Goal: Task Accomplishment & Management: Use online tool/utility

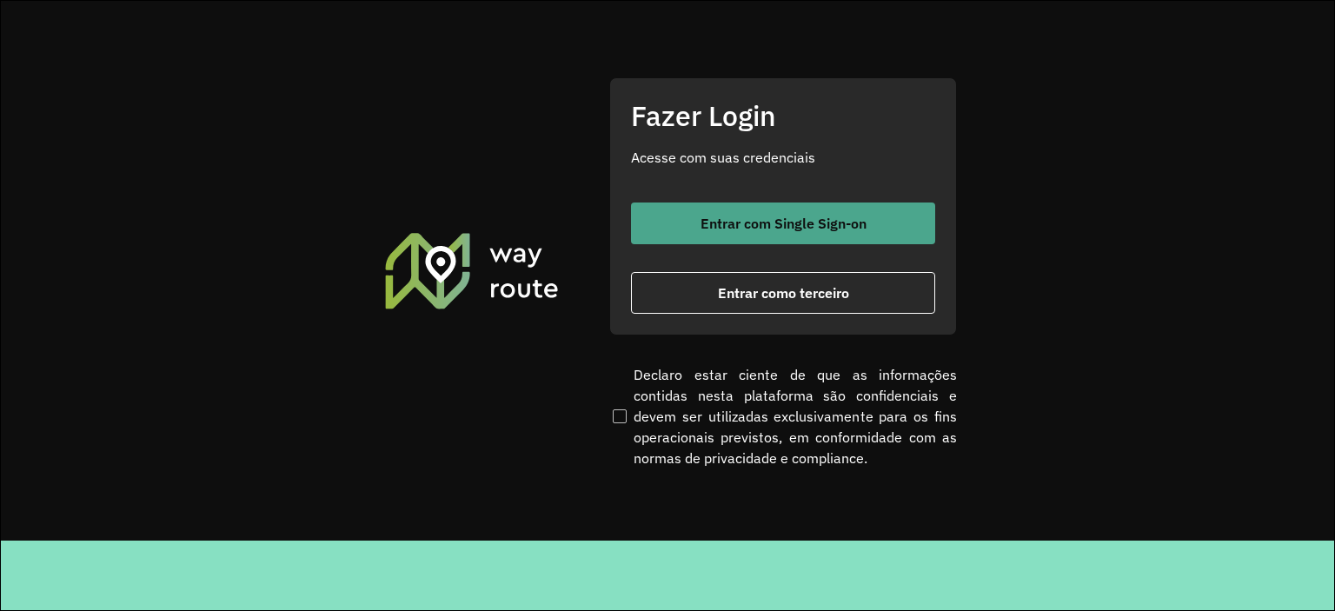
click at [788, 230] on span "Entrar com Single Sign-on" at bounding box center [783, 223] width 166 height 14
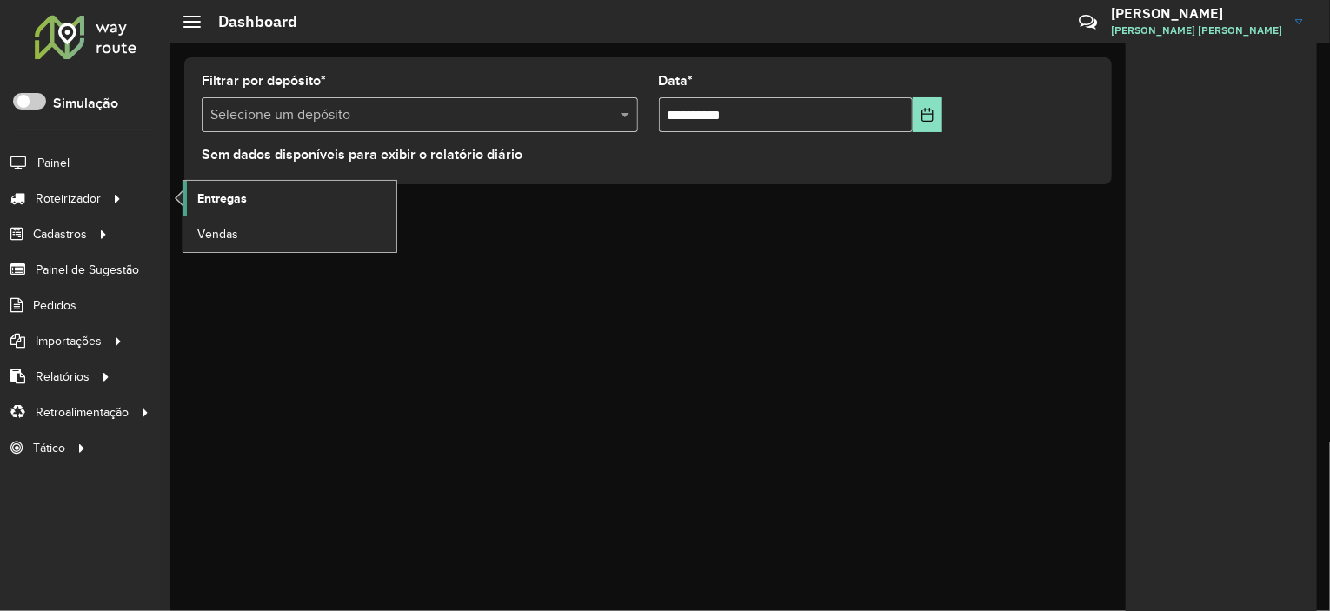
click at [205, 203] on span "Entregas" at bounding box center [222, 198] width 50 height 18
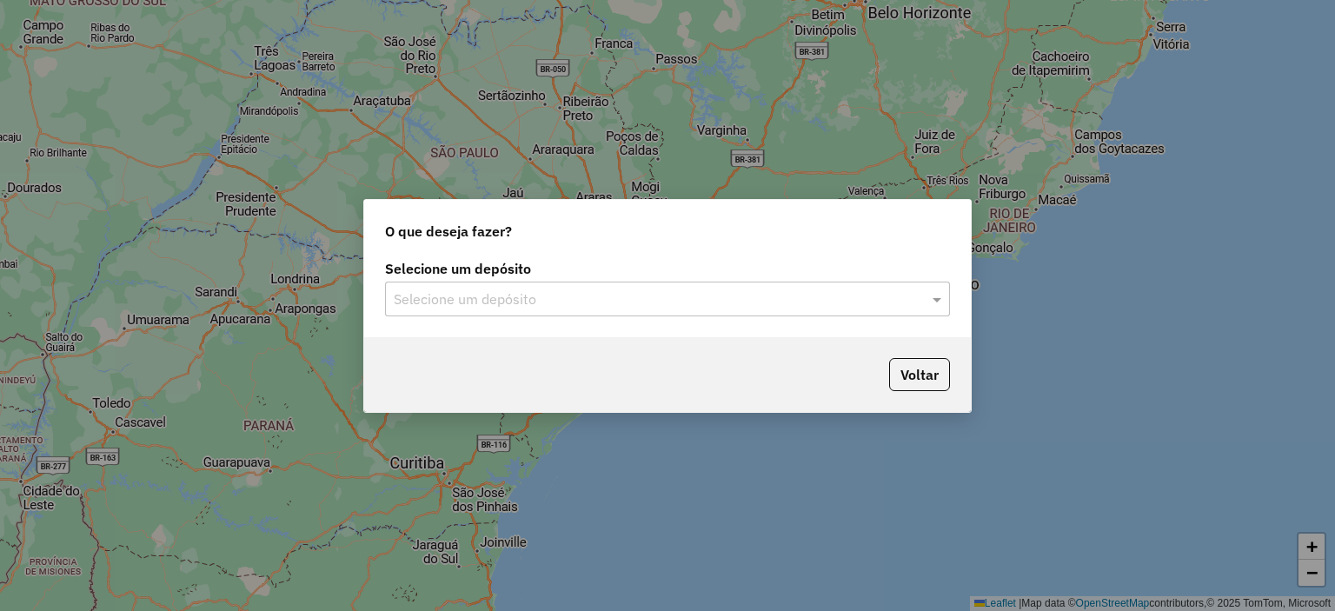
click at [506, 316] on div "Selecione um depósito Selecione um depósito" at bounding box center [667, 297] width 607 height 82
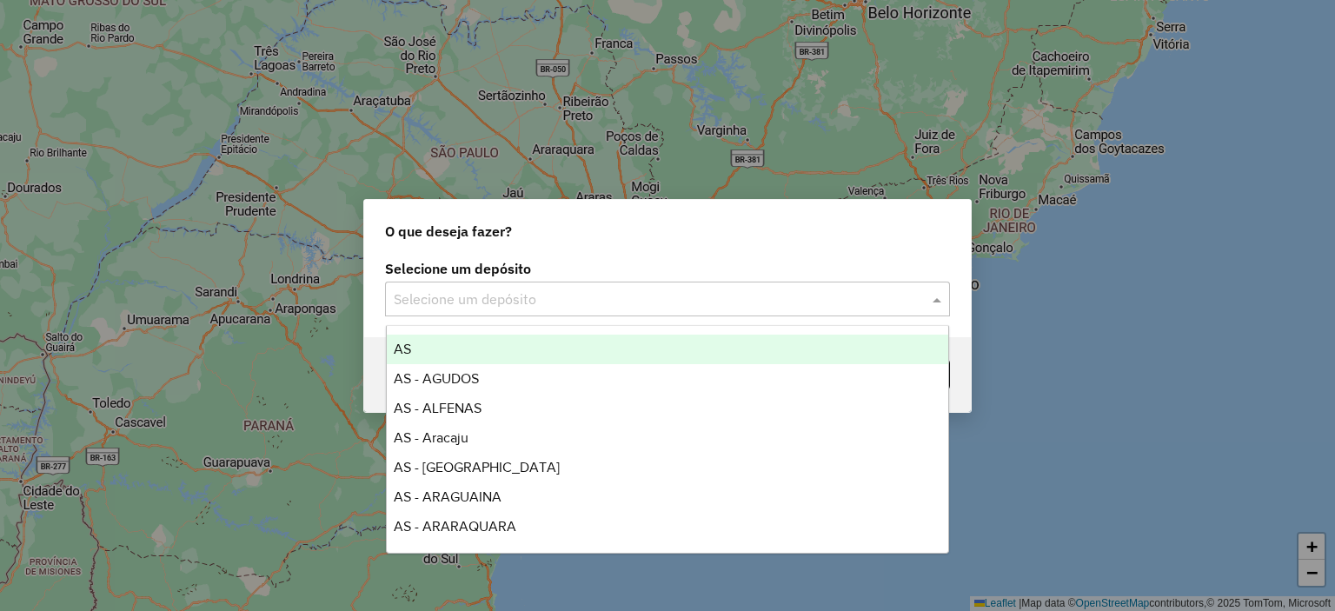
click at [499, 309] on input "text" at bounding box center [650, 299] width 513 height 21
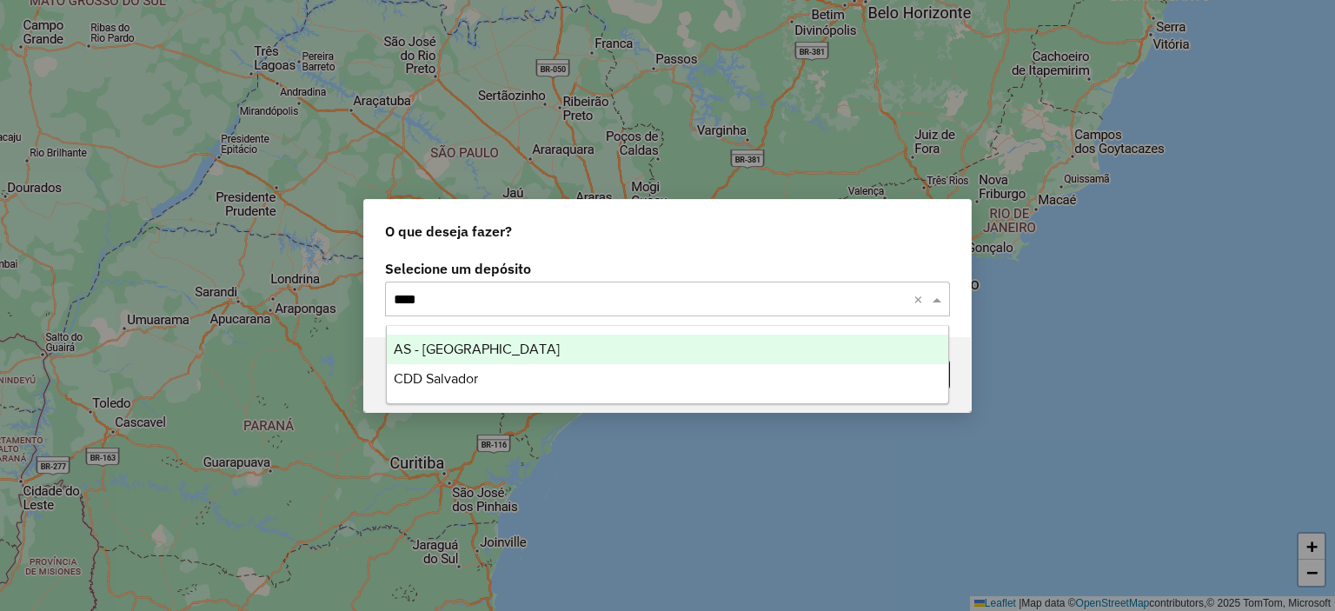
type input "*****"
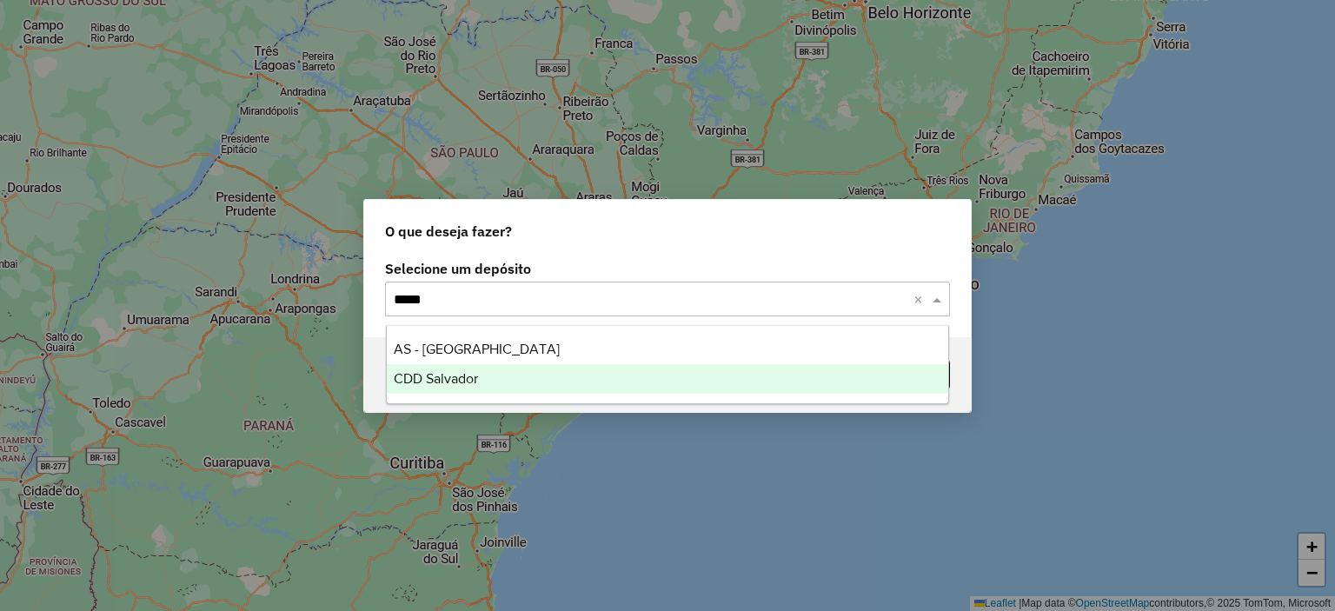
click at [503, 389] on div "CDD Salvador" at bounding box center [668, 379] width 562 height 30
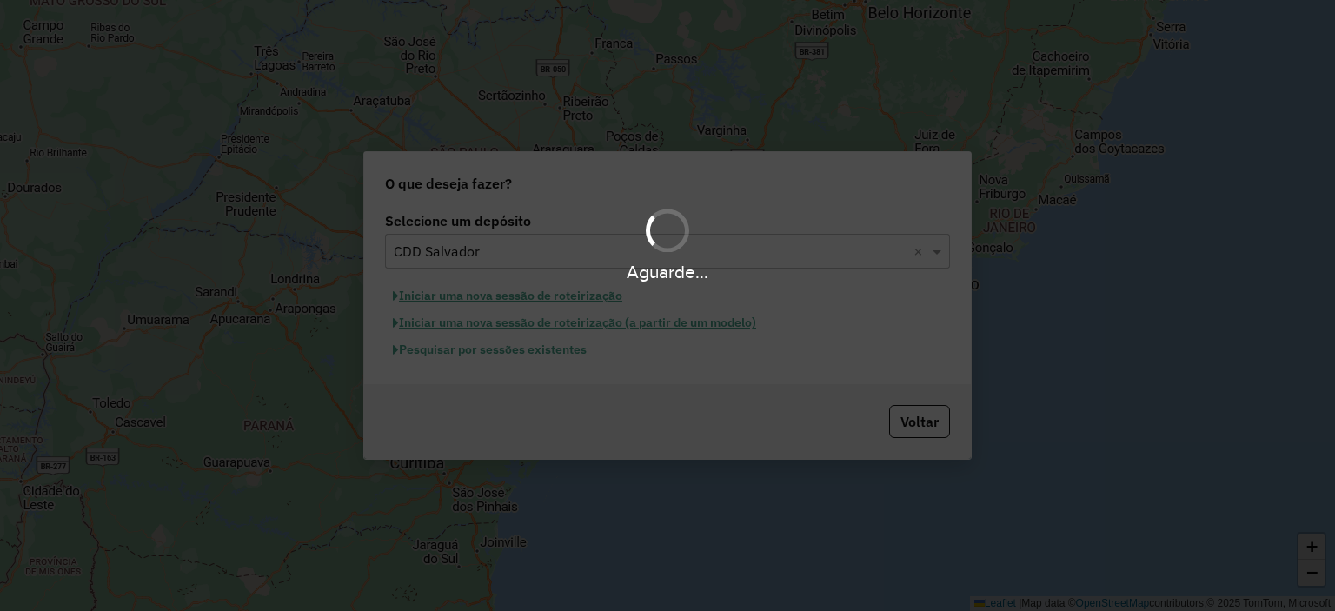
click at [518, 347] on div "Aguarde..." at bounding box center [667, 305] width 1335 height 611
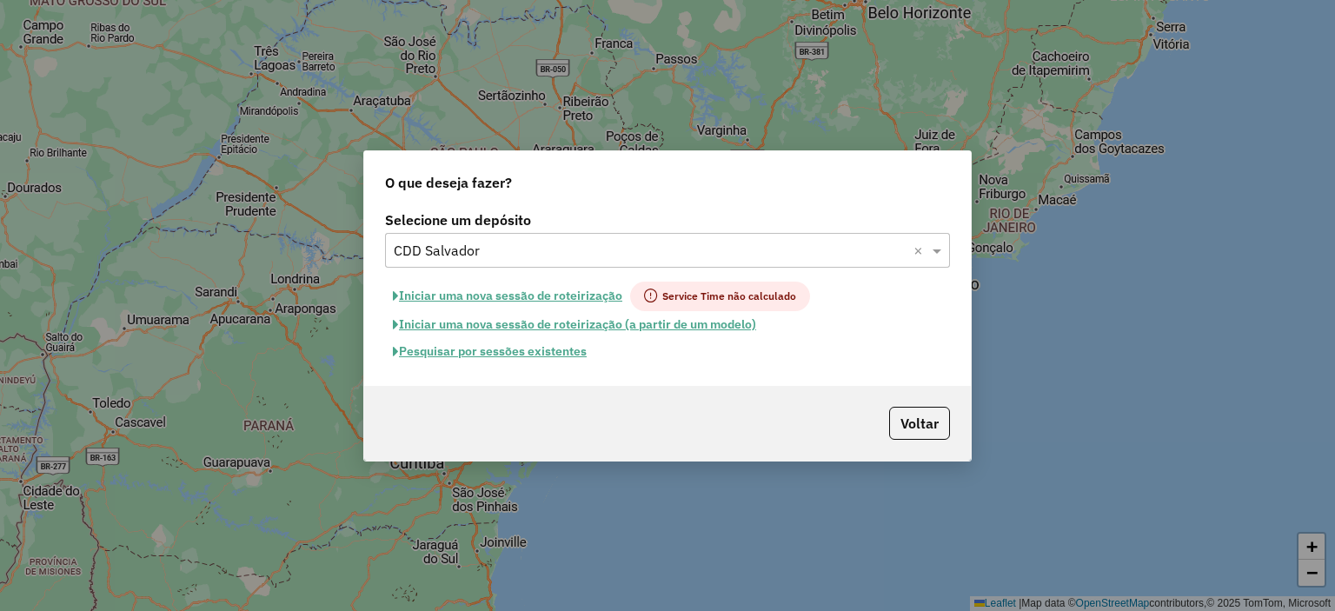
click at [517, 350] on button "Pesquisar por sessões existentes" at bounding box center [489, 351] width 209 height 27
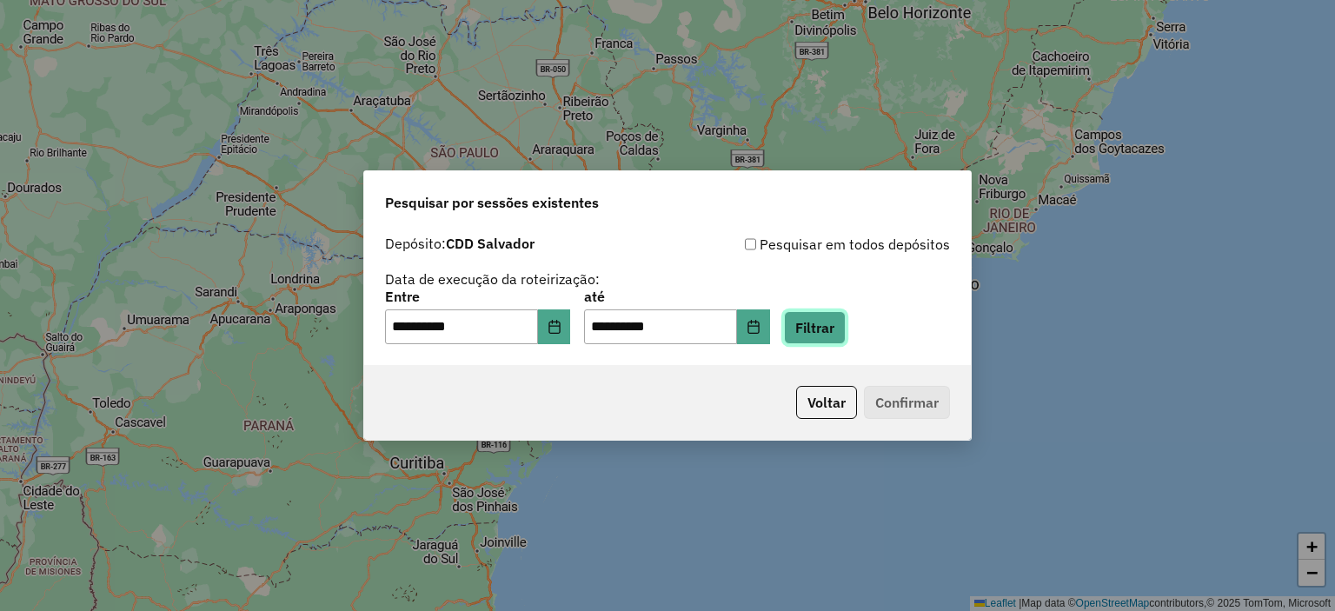
click at [846, 320] on button "Filtrar" at bounding box center [815, 327] width 62 height 33
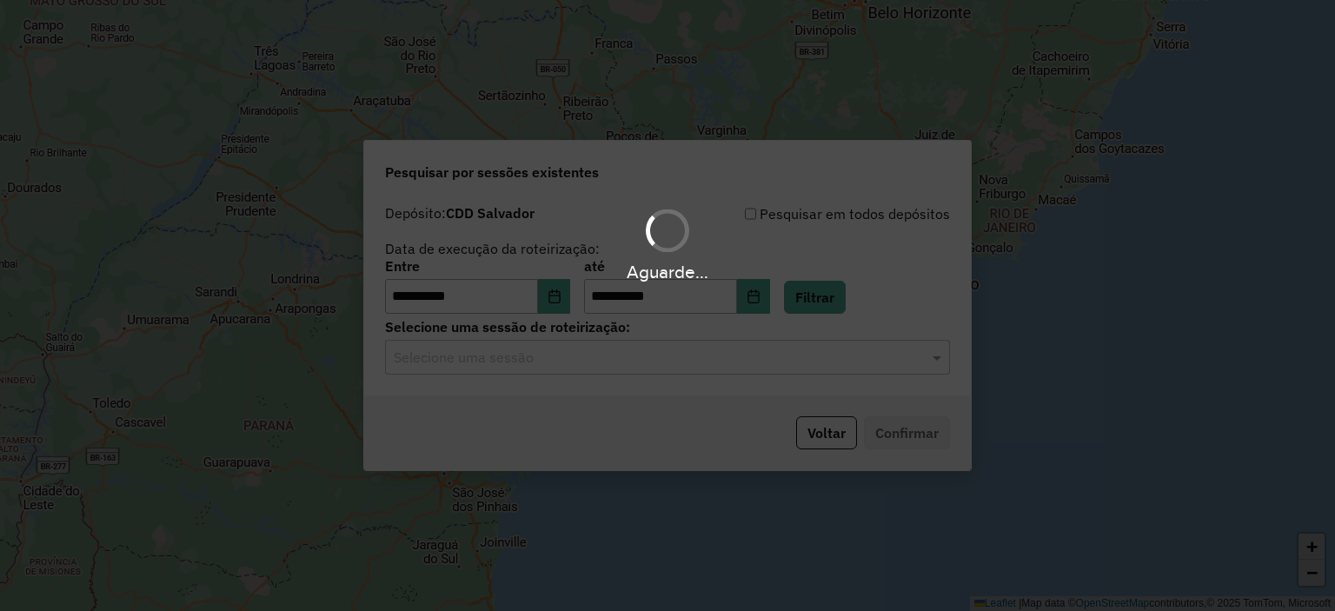
click at [574, 373] on div "Aguarde..." at bounding box center [667, 305] width 1335 height 611
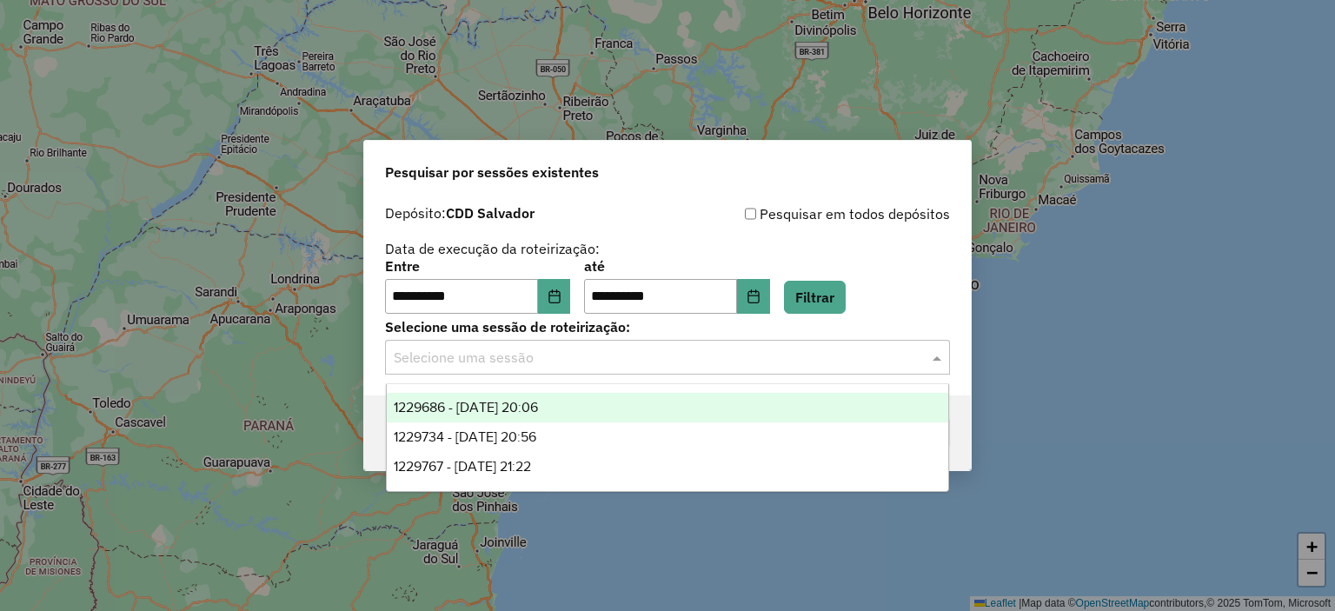
click at [574, 372] on div "Selecione uma sessão" at bounding box center [667, 357] width 565 height 35
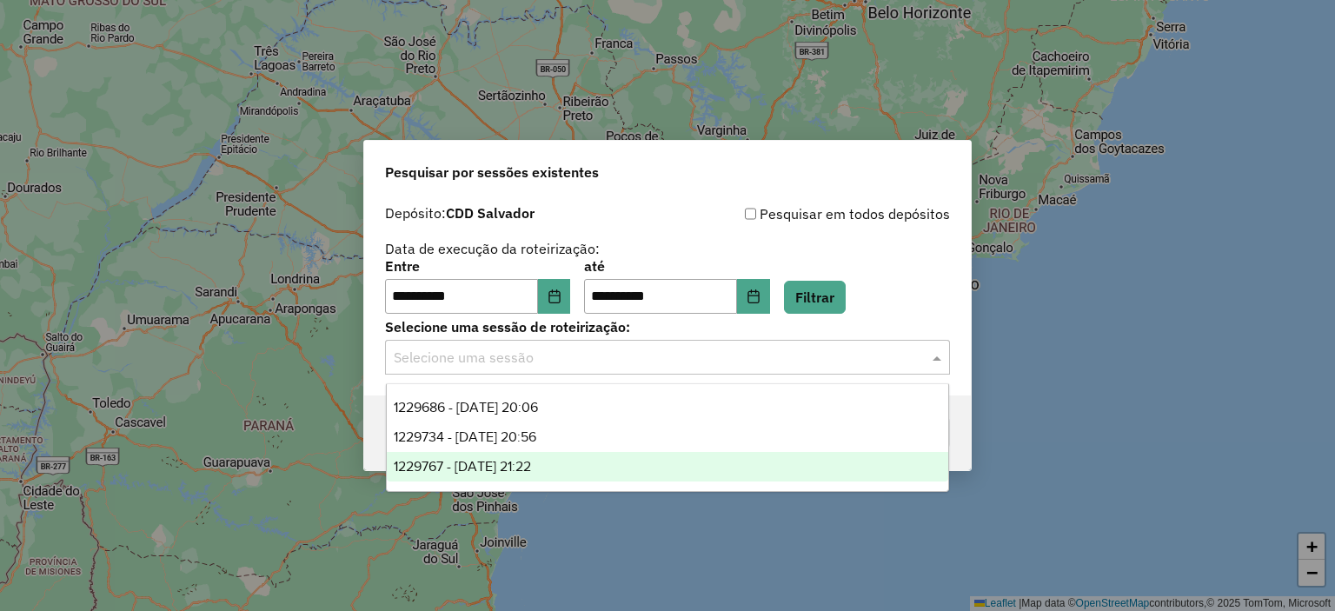
click at [568, 460] on div "1229767 - 14/08/2025 21:22" at bounding box center [668, 467] width 562 height 30
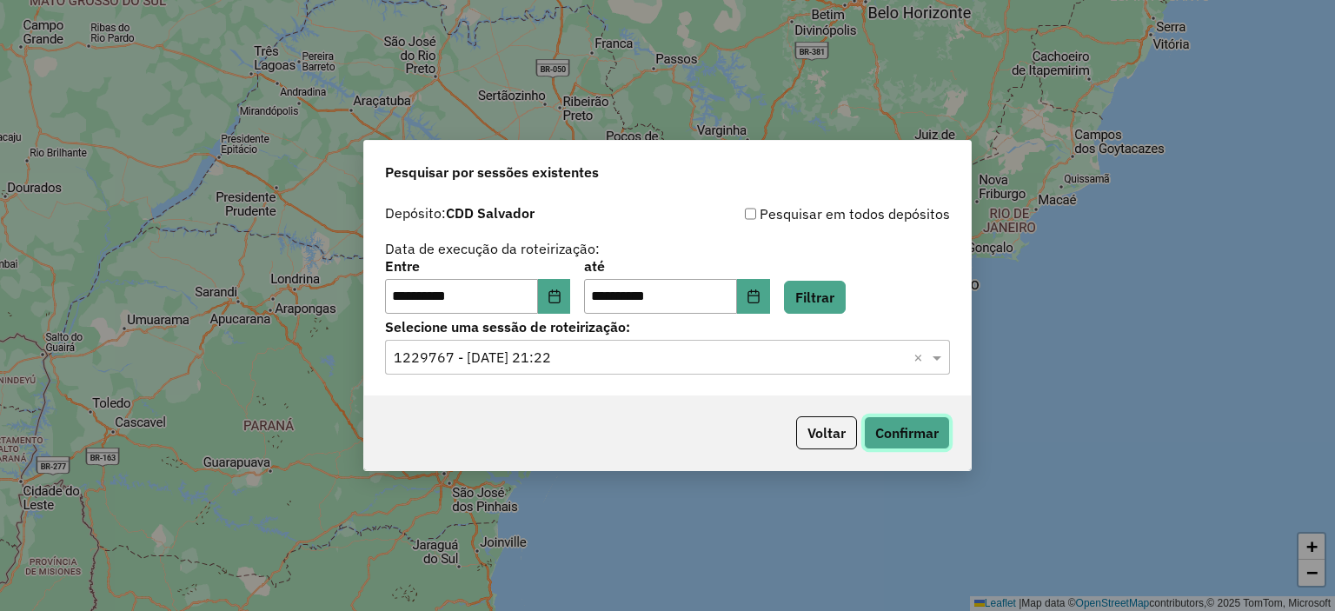
click at [926, 439] on button "Confirmar" at bounding box center [907, 432] width 86 height 33
click at [579, 360] on input "text" at bounding box center [650, 358] width 513 height 21
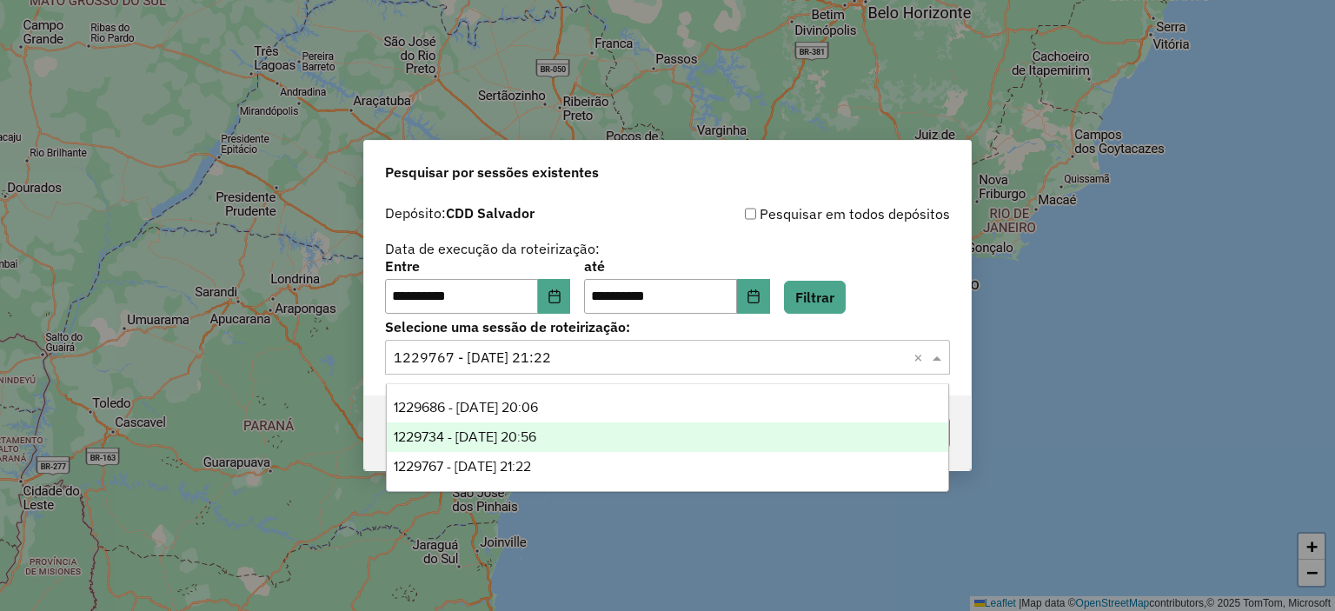
click at [585, 431] on div "1229734 - 14/08/2025 20:56" at bounding box center [668, 437] width 562 height 30
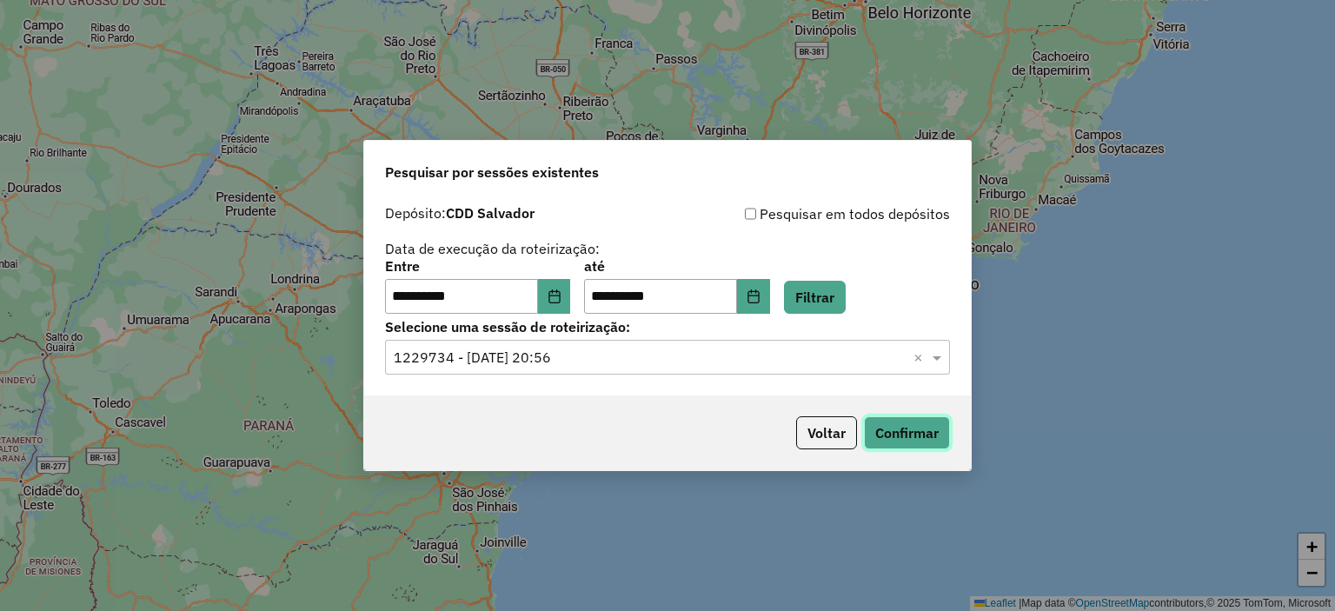
click at [896, 428] on button "Confirmar" at bounding box center [907, 432] width 86 height 33
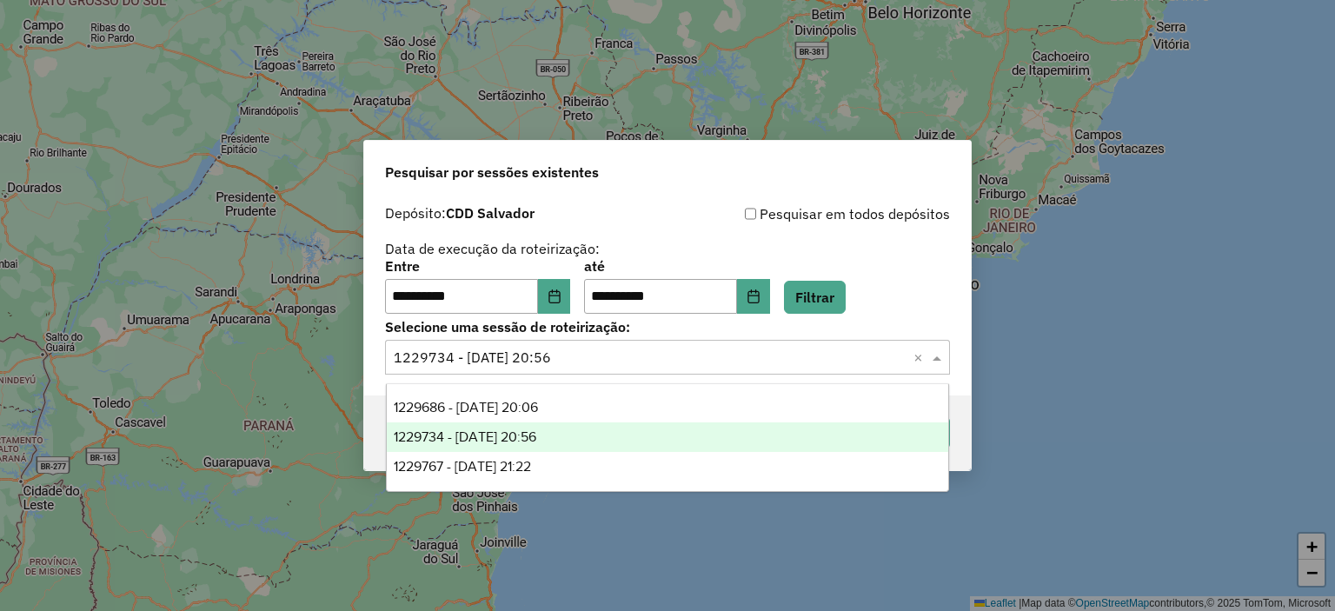
click at [581, 362] on input "text" at bounding box center [650, 358] width 513 height 21
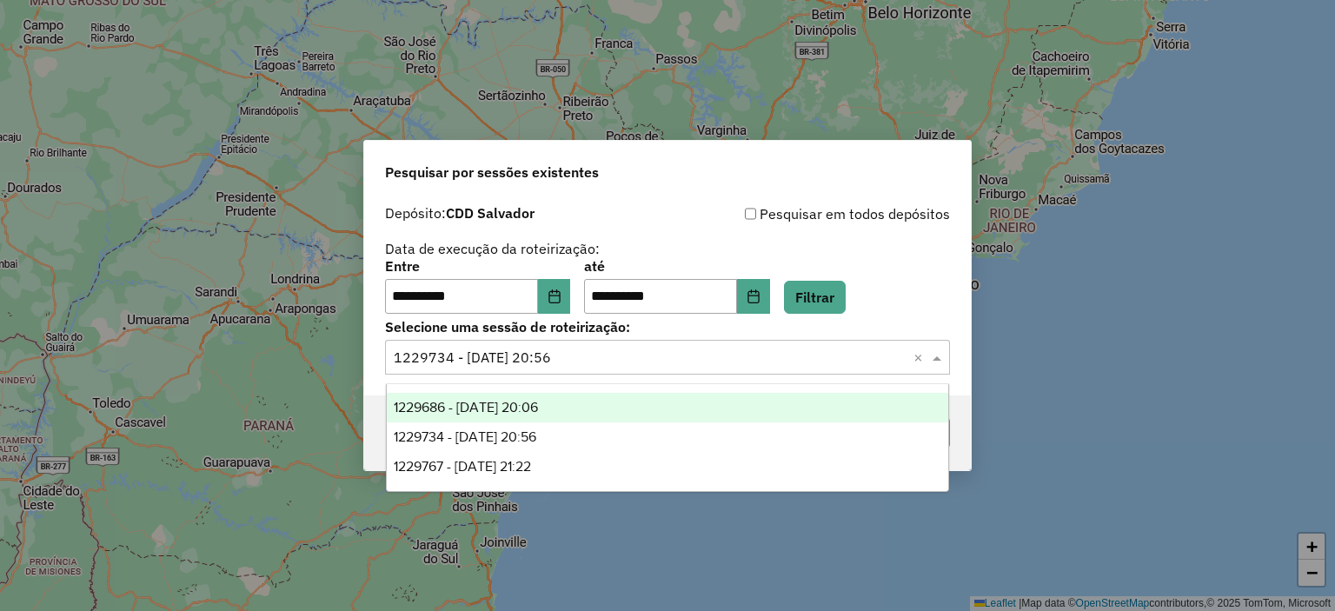
click at [586, 406] on div "1229686 - 14/08/2025 20:06" at bounding box center [668, 408] width 562 height 30
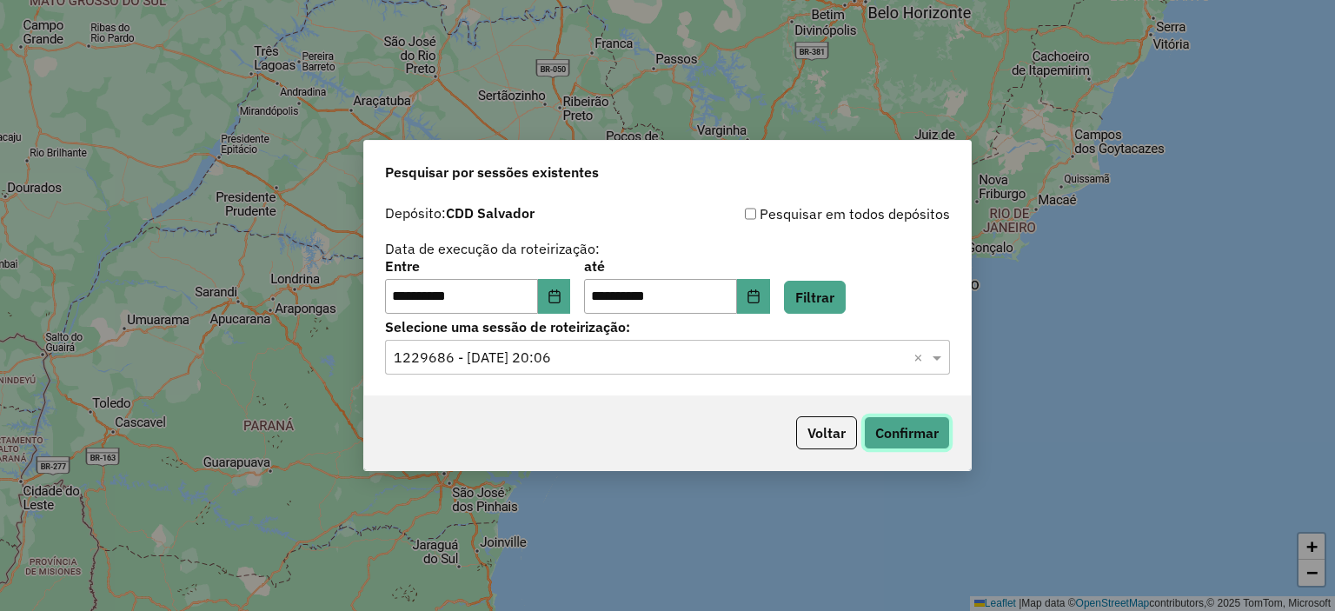
click at [881, 441] on button "Confirmar" at bounding box center [907, 432] width 86 height 33
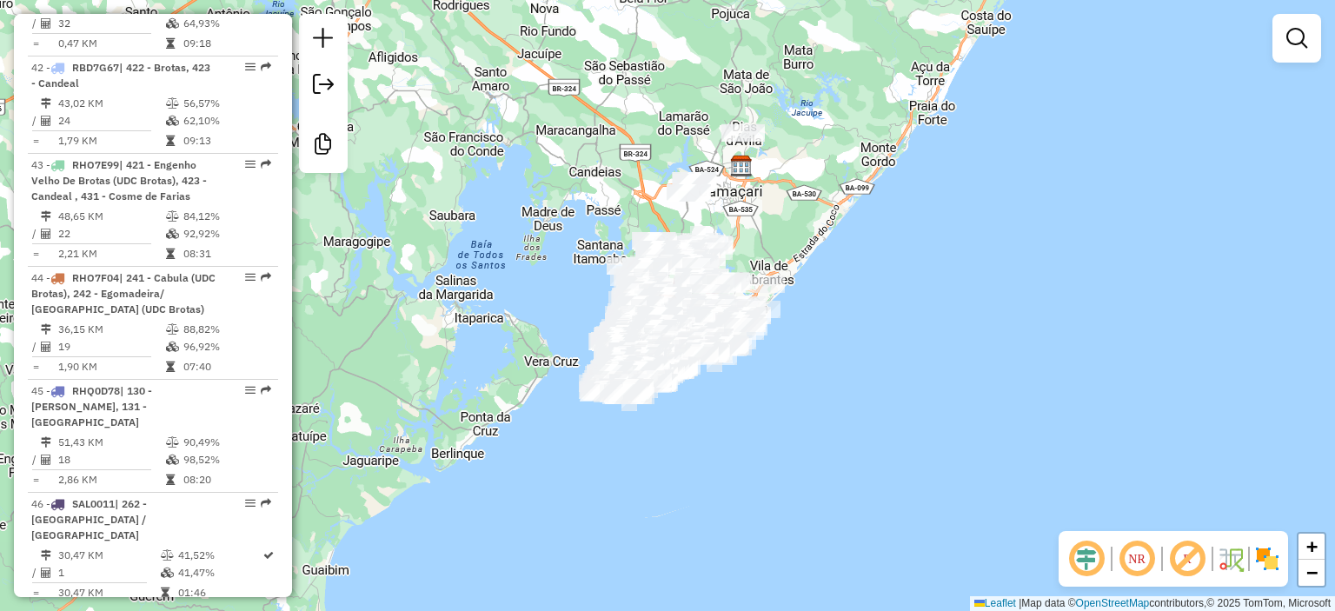
scroll to position [5354, 0]
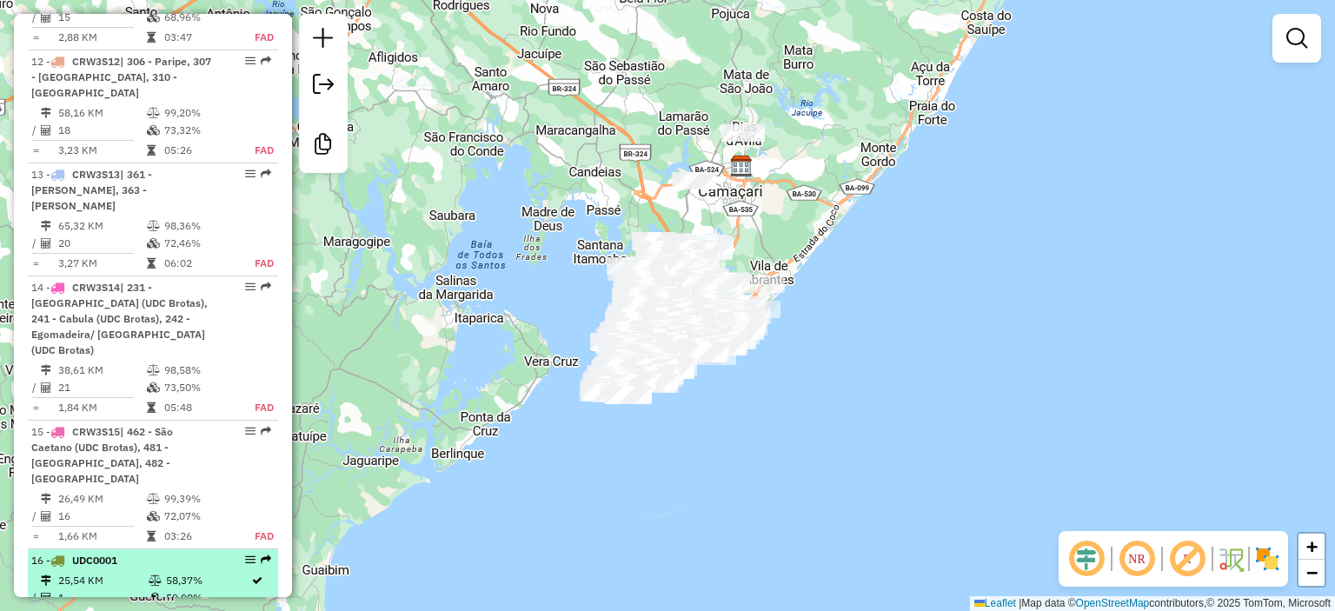
scroll to position [2173, 0]
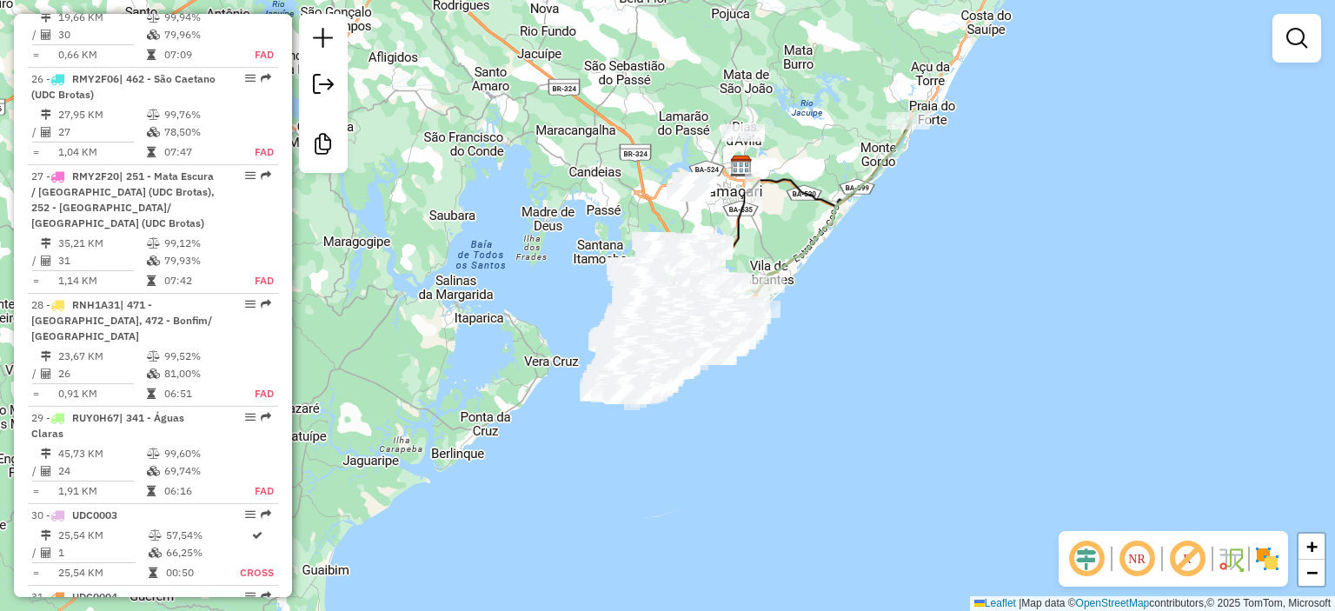
scroll to position [3563, 0]
